Goal: Find specific page/section: Find specific page/section

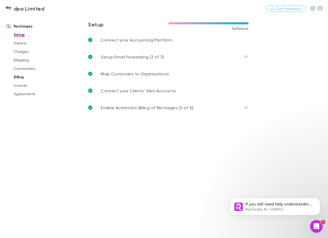
click at [17, 76] on link "Billing" at bounding box center [37, 77] width 58 height 8
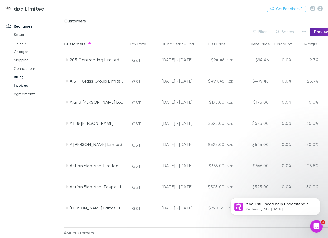
click at [25, 85] on link "Invoices" at bounding box center [37, 85] width 58 height 8
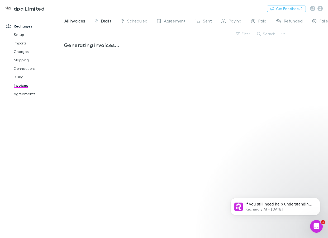
click at [108, 22] on span "Draft" at bounding box center [106, 21] width 10 height 7
click at [130, 23] on span "Scheduled" at bounding box center [137, 21] width 20 height 7
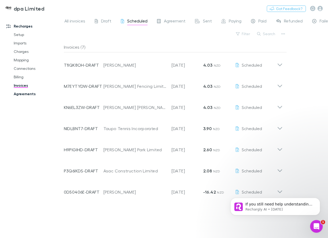
click at [26, 94] on link "Agreements" at bounding box center [37, 94] width 58 height 8
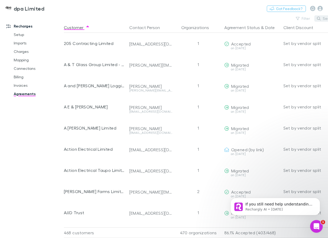
click at [324, 18] on button "Search" at bounding box center [327, 18] width 24 height 6
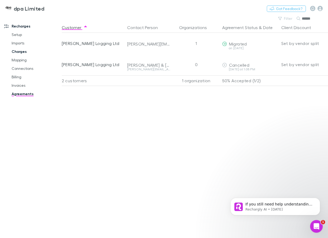
type input "******"
click at [24, 52] on link "Charges" at bounding box center [35, 51] width 58 height 8
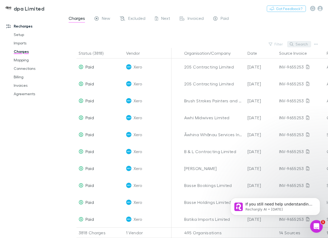
click at [302, 42] on button "Search" at bounding box center [299, 44] width 24 height 6
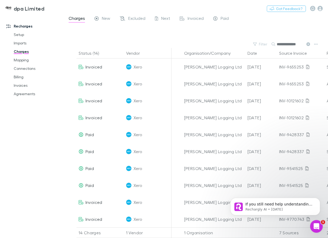
type input "**********"
click at [20, 85] on link "Invoices" at bounding box center [37, 85] width 58 height 8
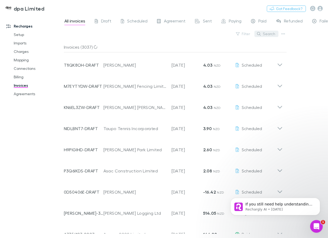
click at [272, 33] on button "Search" at bounding box center [267, 34] width 24 height 6
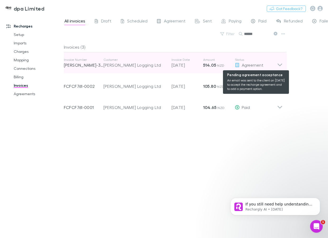
type input "******"
click at [258, 65] on span "Agreement" at bounding box center [253, 64] width 22 height 5
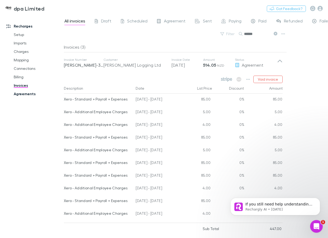
click at [27, 95] on link "Agreements" at bounding box center [37, 94] width 58 height 8
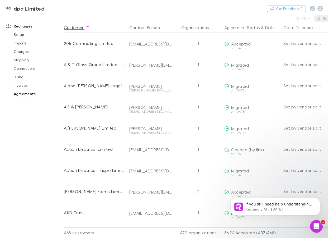
click at [323, 18] on button "Search" at bounding box center [327, 18] width 24 height 6
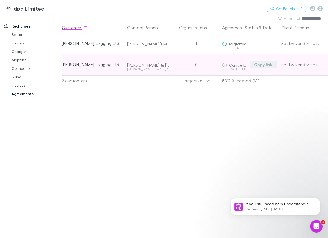
click at [266, 66] on button "Copy link" at bounding box center [263, 64] width 27 height 7
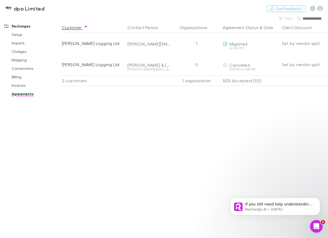
click at [22, 96] on link "Agreements" at bounding box center [35, 94] width 58 height 8
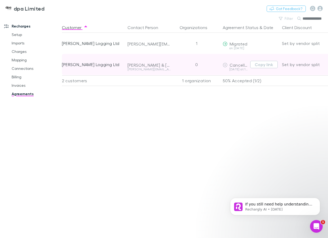
scroll to position [0, 3]
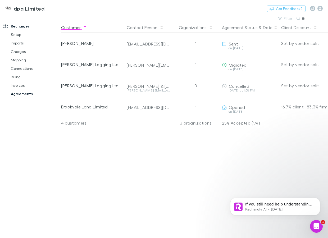
type input "*"
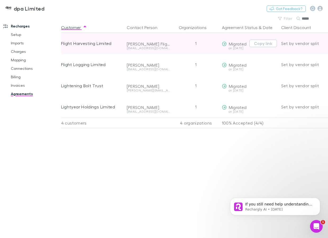
type input "*****"
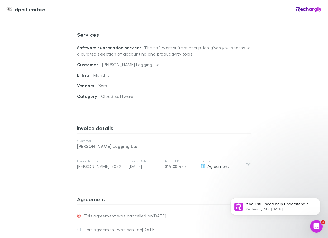
scroll to position [163, 0]
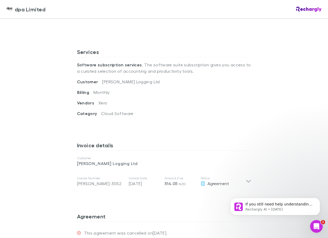
click at [232, 92] on div "Billing Monthly" at bounding box center [164, 94] width 174 height 11
click at [305, 24] on div "dpa Limited dpa Limited Software subscriptions agreement dpa Limited has partne…" at bounding box center [164, 119] width 328 height 238
